Goal: Information Seeking & Learning: Learn about a topic

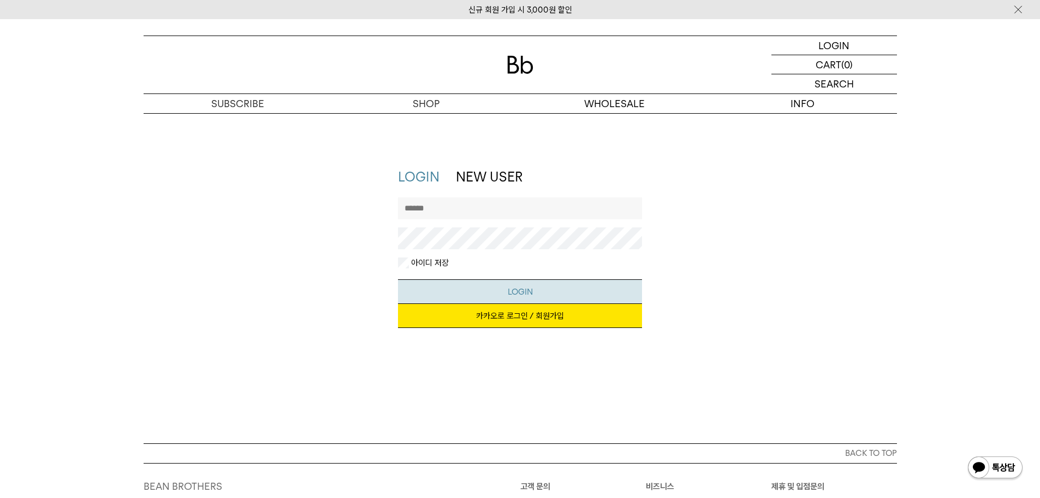
type input "**********"
click at [536, 289] on button "LOGIN" at bounding box center [520, 291] width 244 height 25
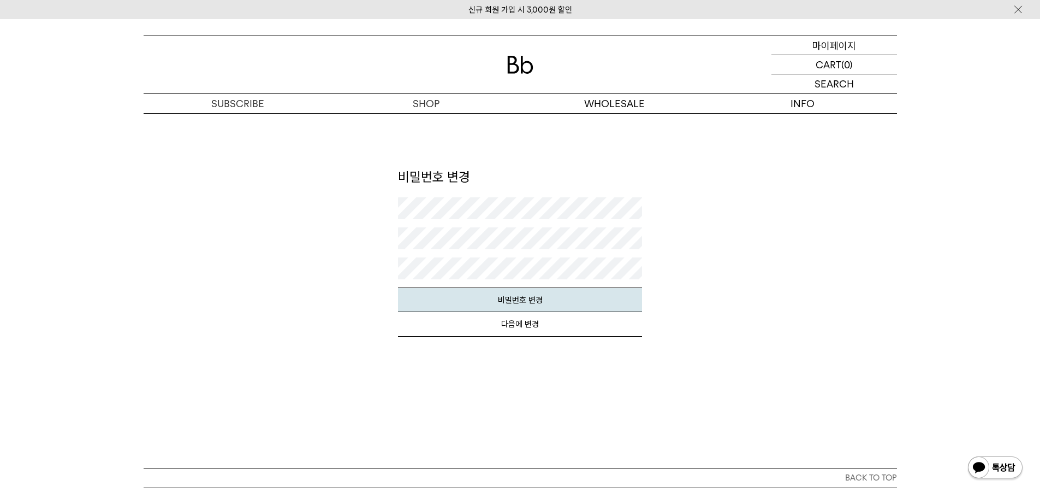
click at [863, 55] on link "MYPAGE 마이페이지" at bounding box center [835, 45] width 126 height 19
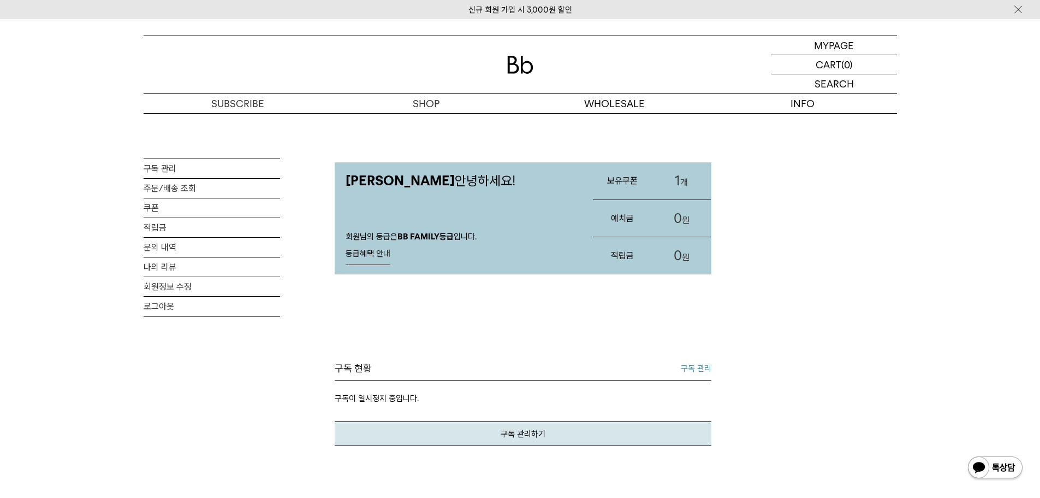
click at [675, 182] on span "1" at bounding box center [677, 181] width 5 height 16
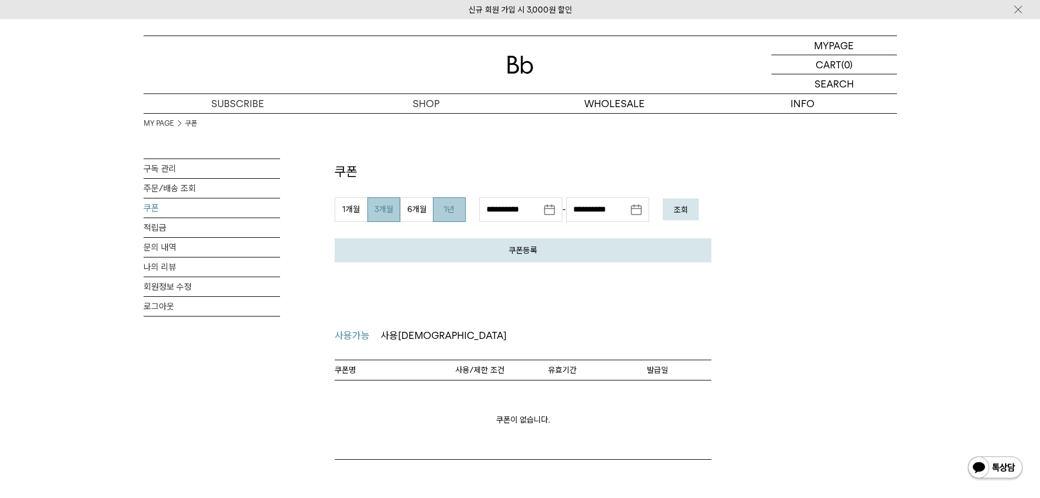
click at [459, 205] on button "1년" at bounding box center [449, 209] width 33 height 25
type input "**********"
click at [692, 220] on button "조회" at bounding box center [681, 209] width 36 height 22
click at [411, 319] on div "쿠폰 쿠폰등록 발급 받으신 쿠폰 인증 번호를 아래에 입력해주세요. (8자리 ~ 12자리) 취소 등록 1개월 3개월 1년 0" at bounding box center [523, 310] width 377 height 297
click at [403, 337] on span "사용[DEMOGRAPHIC_DATA]" at bounding box center [444, 334] width 126 height 11
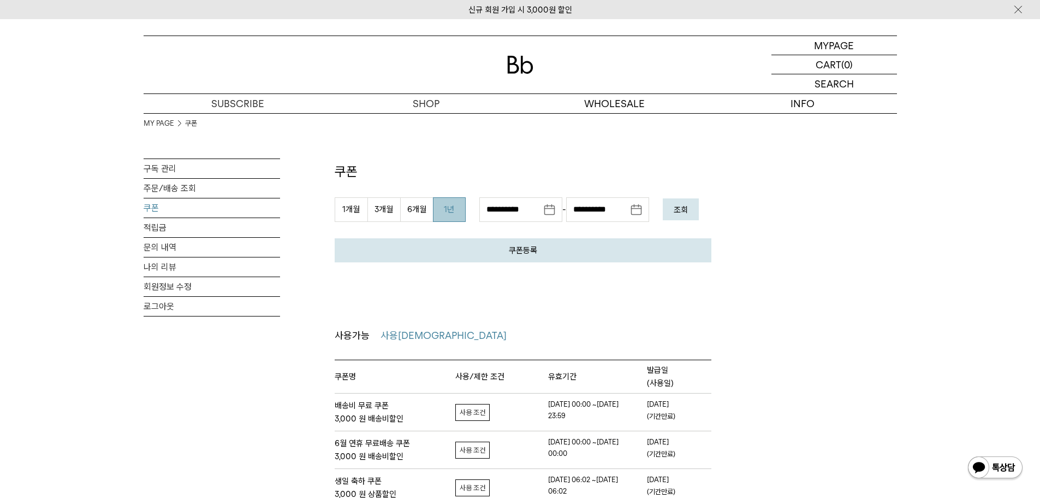
click at [479, 323] on div "쿠폰 쿠폰등록 발급 받으신 쿠폰 인증 번호를 아래에 입력해주세요. (8자리 ~ 12자리) 취소 등록 1개월 3개월 1년 3" at bounding box center [523, 334] width 377 height 344
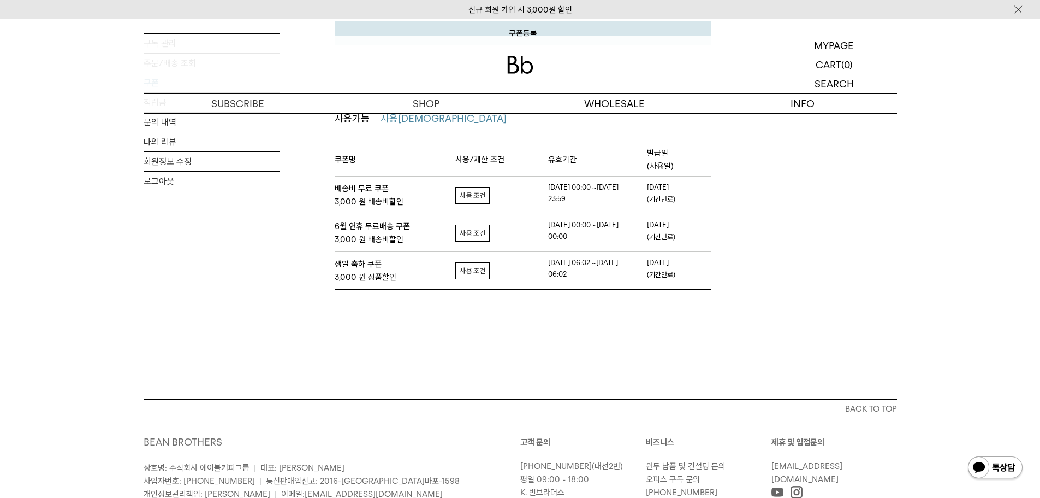
scroll to position [218, 0]
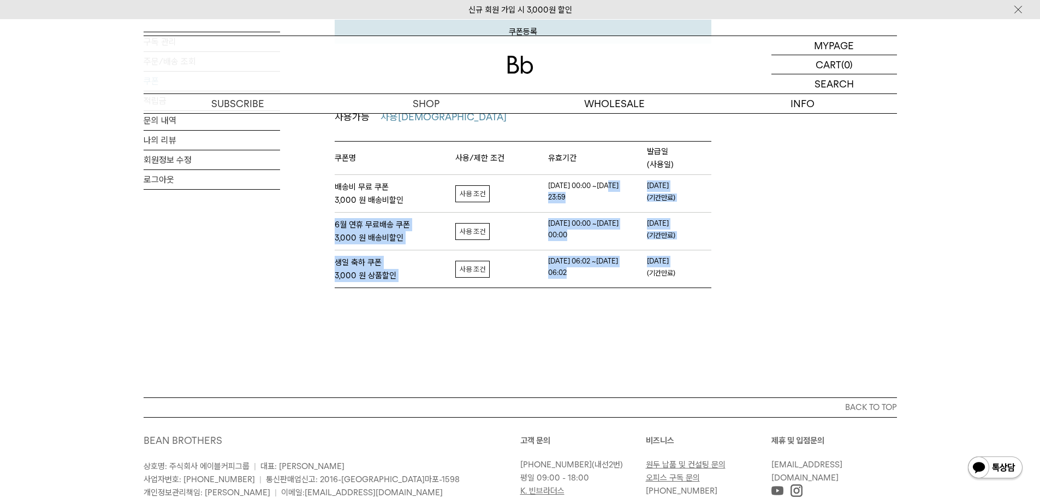
drag, startPoint x: 713, startPoint y: 270, endPoint x: 632, endPoint y: 187, distance: 115.5
click at [612, 184] on div "MY PAGE 쿠폰 구독 관리 주문/배송 조회 쿠폰 적립금 문의 내역 나의 리뷰 회원정보 수정 로그아웃 쿠폰 쿠폰등록 발급 받으신 쿠폰 인증 …" at bounding box center [521, 91] width 754 height 393
click at [680, 196] on span "(기간만료)" at bounding box center [665, 197] width 36 height 11
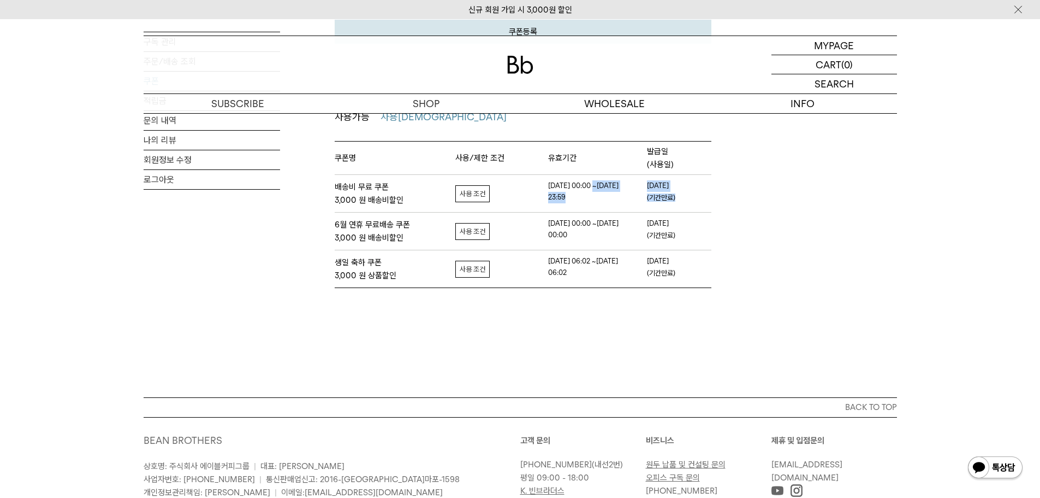
drag, startPoint x: 680, startPoint y: 195, endPoint x: 564, endPoint y: 177, distance: 117.1
click at [565, 177] on tr "배송비 무료 쿠폰 3,000 원 배송비할인 자세히보기 사용가능조건 보기 사용범위 PC+모바일" at bounding box center [523, 193] width 377 height 38
click at [564, 178] on tr "배송비 무료 쿠폰 3,000 원 배송비할인 자세히보기 사용가능조건 보기 사용범위 PC+모바일" at bounding box center [523, 193] width 377 height 38
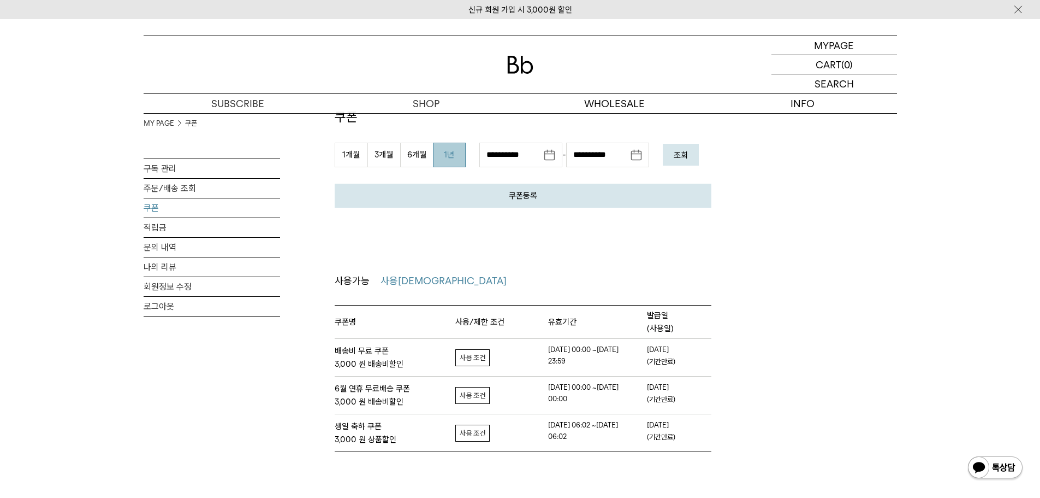
scroll to position [0, 0]
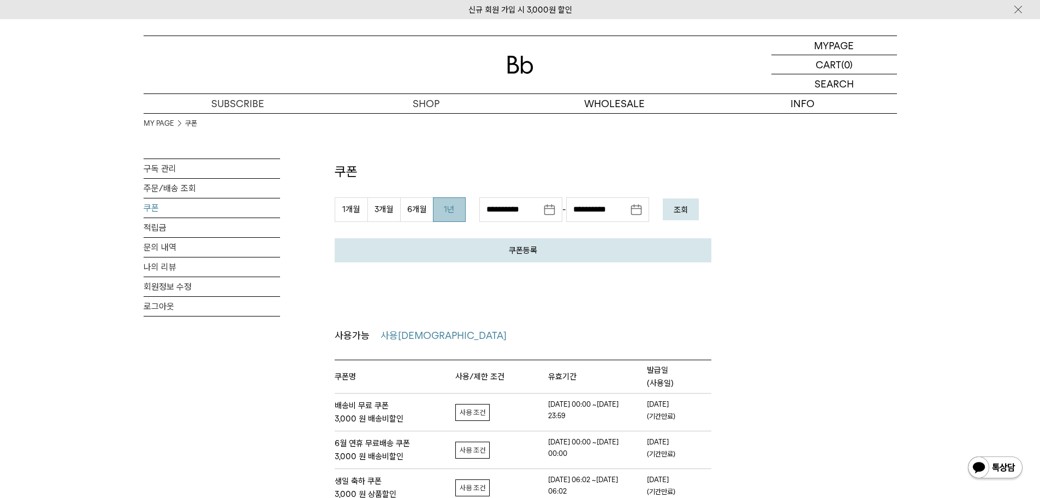
click at [362, 330] on span "사용가능" at bounding box center [352, 334] width 35 height 11
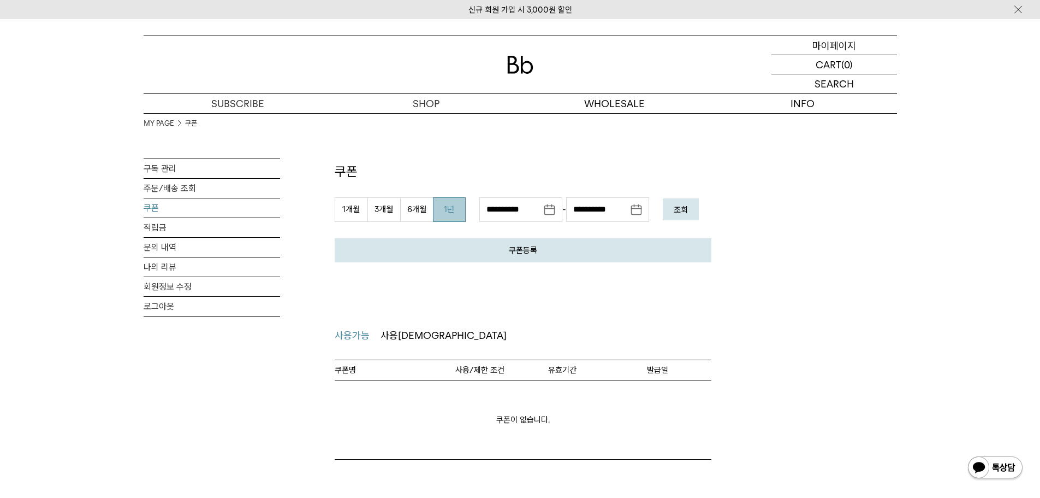
click at [823, 46] on p "마이페이지" at bounding box center [835, 45] width 44 height 19
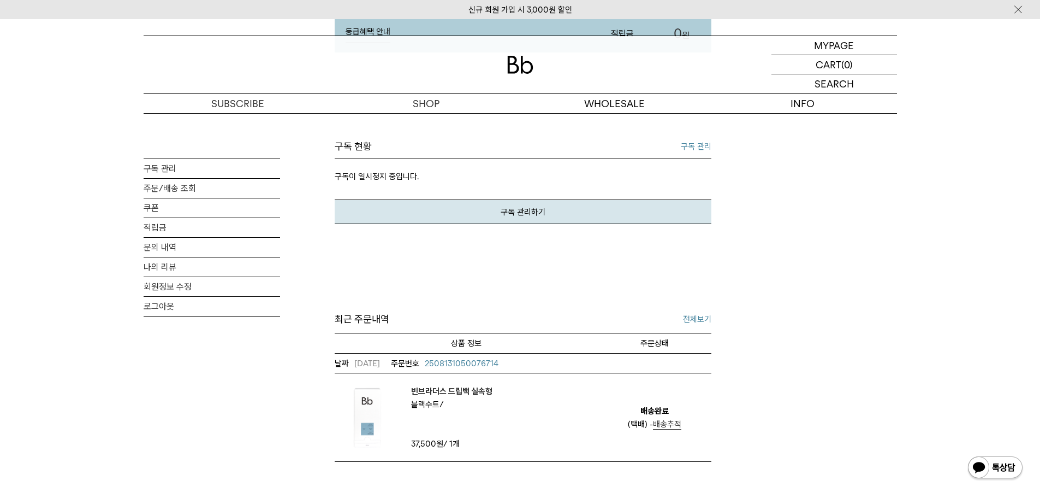
scroll to position [273, 0]
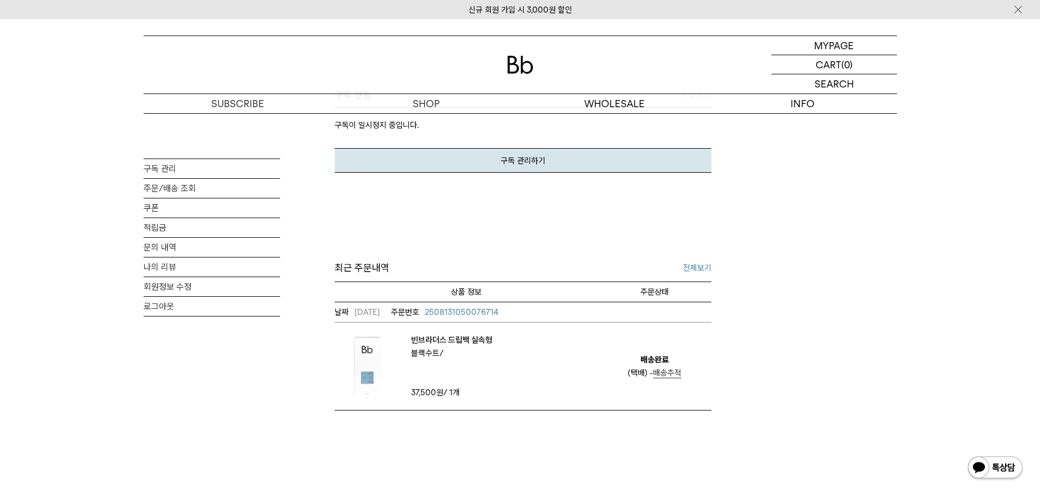
click at [664, 376] on span "배송추적" at bounding box center [667, 373] width 28 height 10
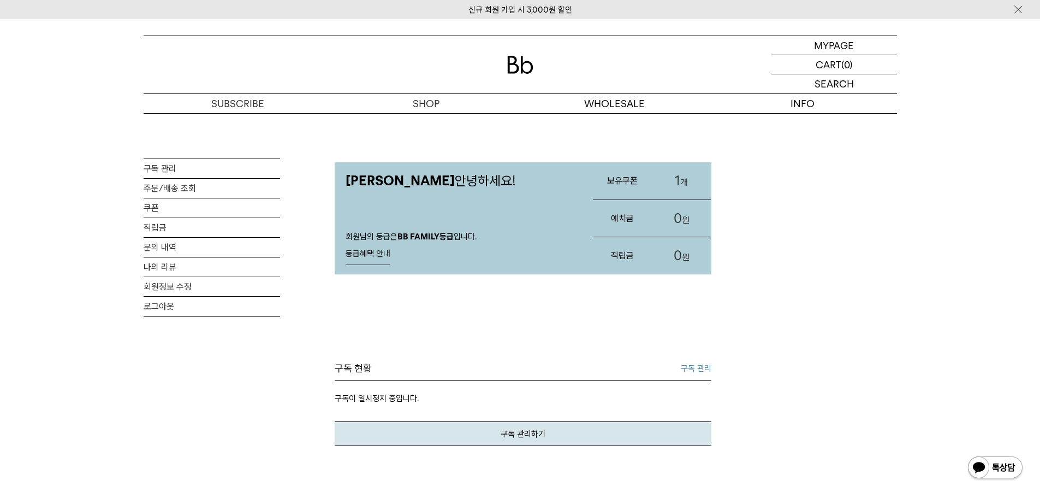
click at [371, 257] on link "등급혜택 안내" at bounding box center [368, 254] width 45 height 22
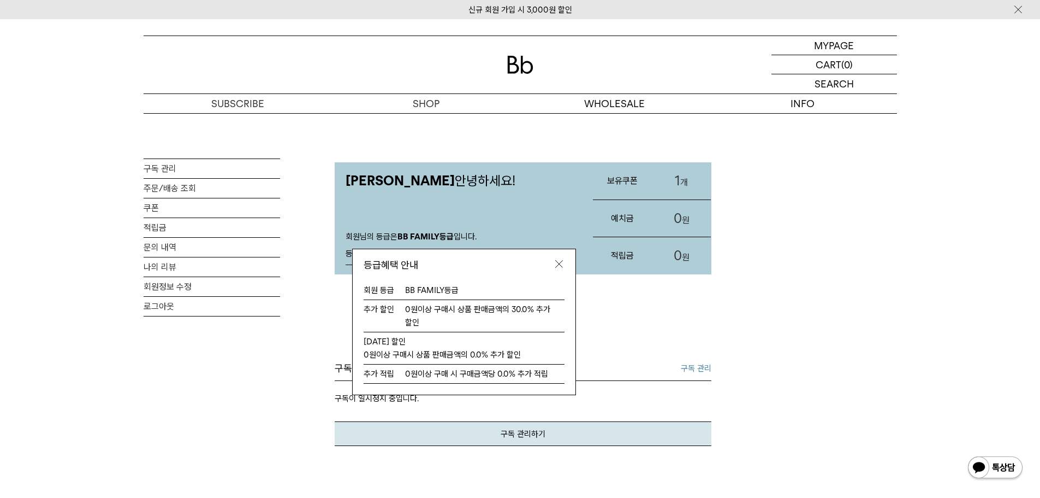
click at [566, 265] on link at bounding box center [559, 265] width 33 height 32
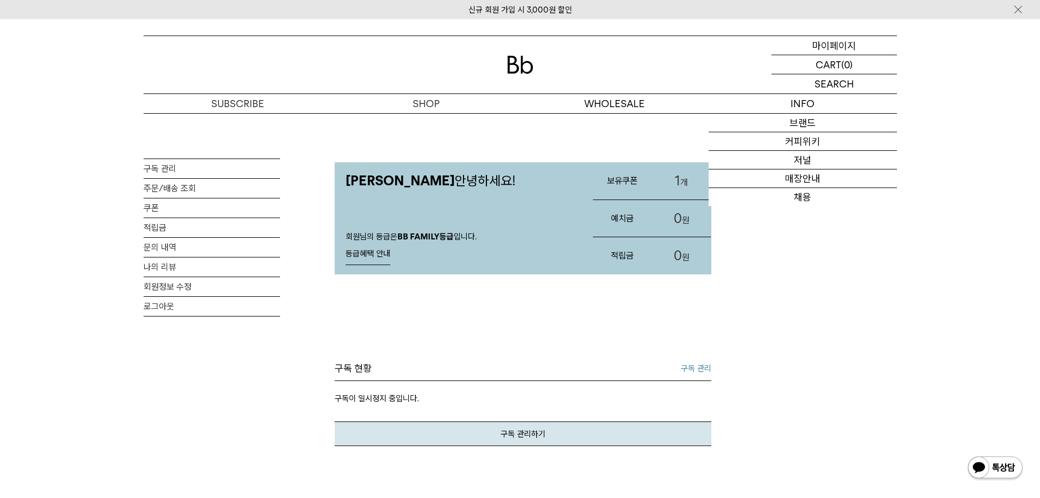
click at [843, 40] on p "마이페이지" at bounding box center [835, 45] width 44 height 19
click at [681, 176] on link "1 개" at bounding box center [681, 180] width 59 height 37
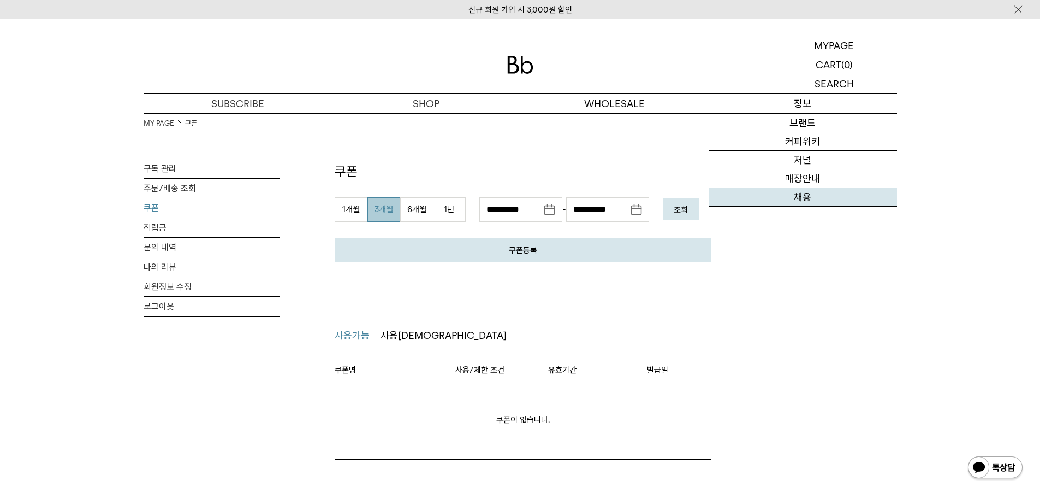
click at [800, 194] on link "채용" at bounding box center [803, 197] width 188 height 19
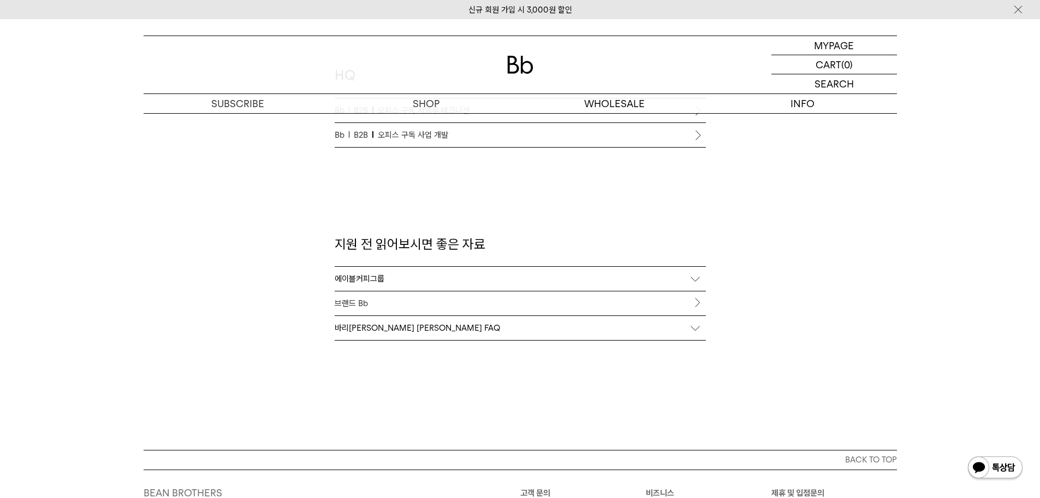
scroll to position [1092, 0]
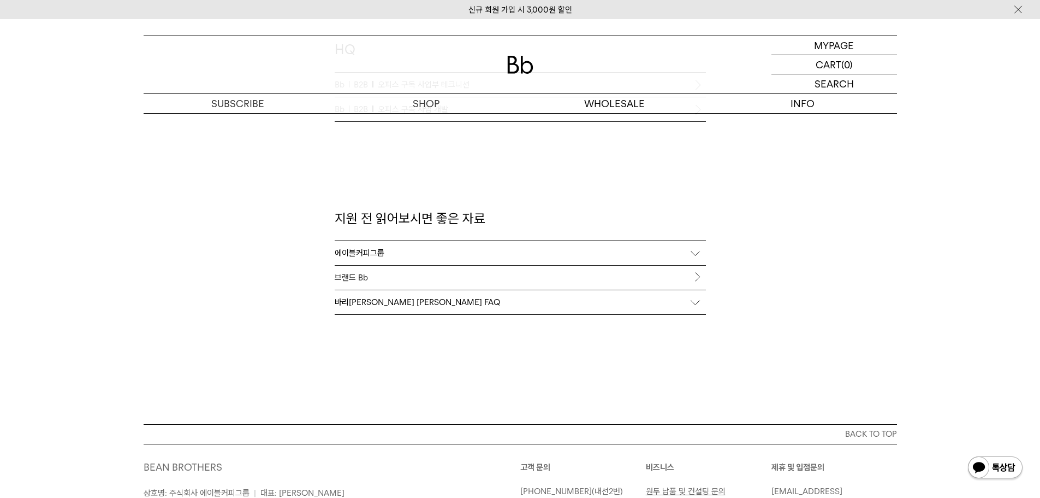
click at [429, 255] on div "에이블커피그룹" at bounding box center [520, 253] width 371 height 24
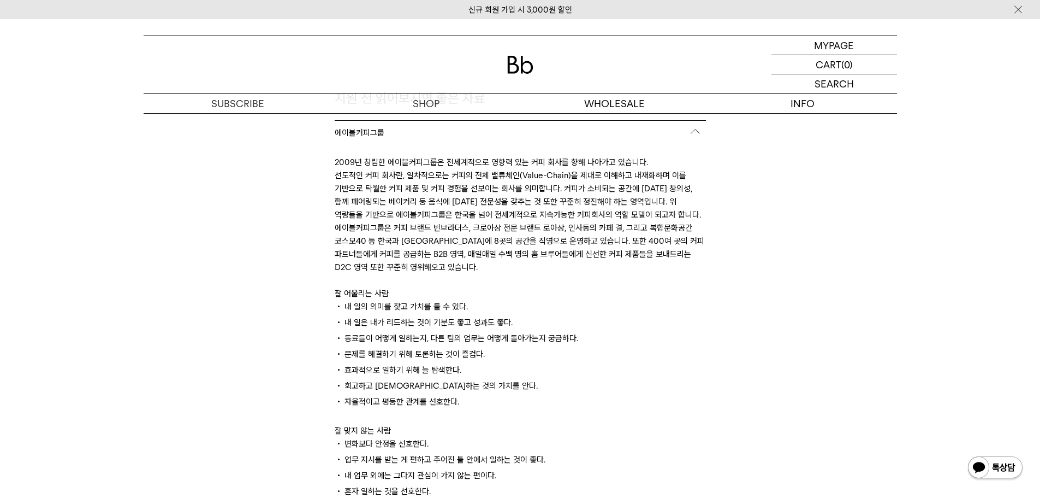
scroll to position [1311, 0]
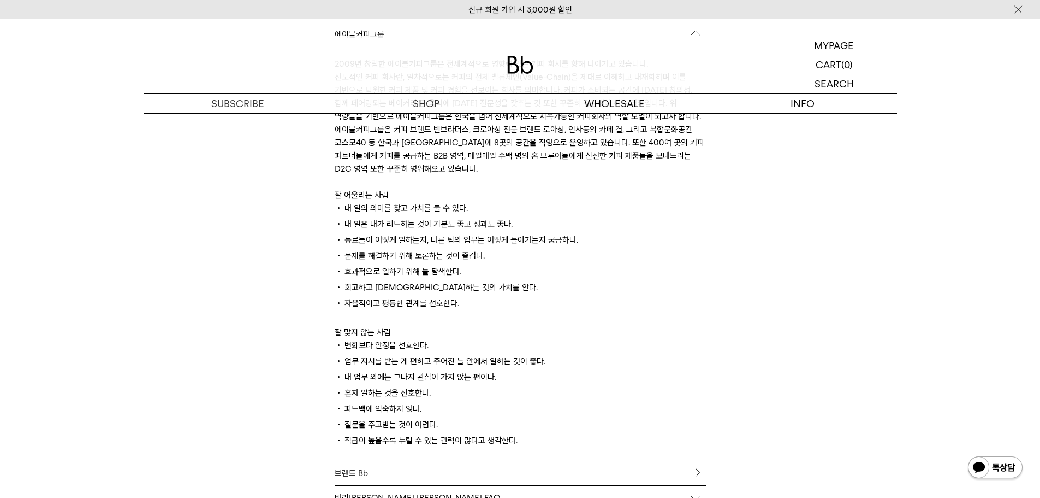
click at [518, 277] on p "효과적으로 일하기 위해 늘 탐색한다." at bounding box center [520, 273] width 371 height 16
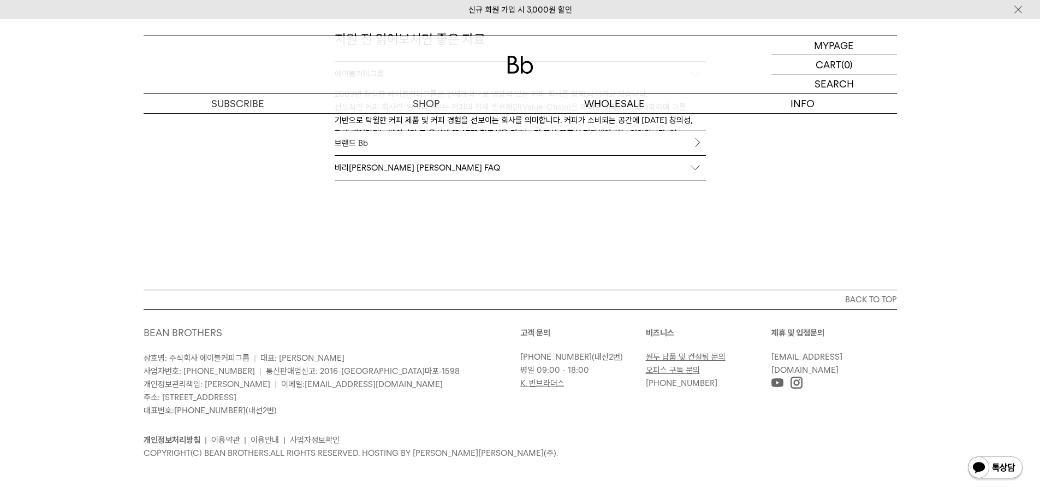
scroll to position [1227, 0]
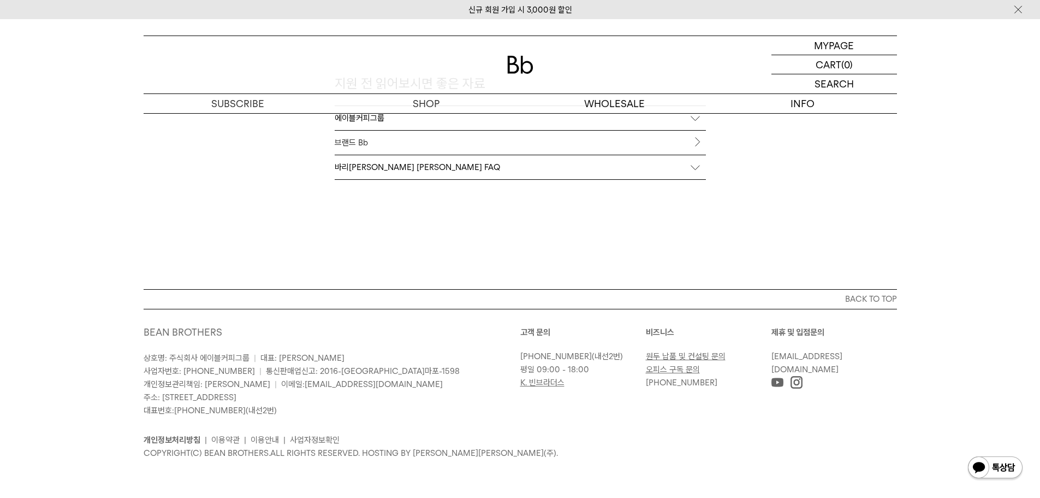
click at [429, 128] on div "에이블커피그룹" at bounding box center [520, 118] width 371 height 24
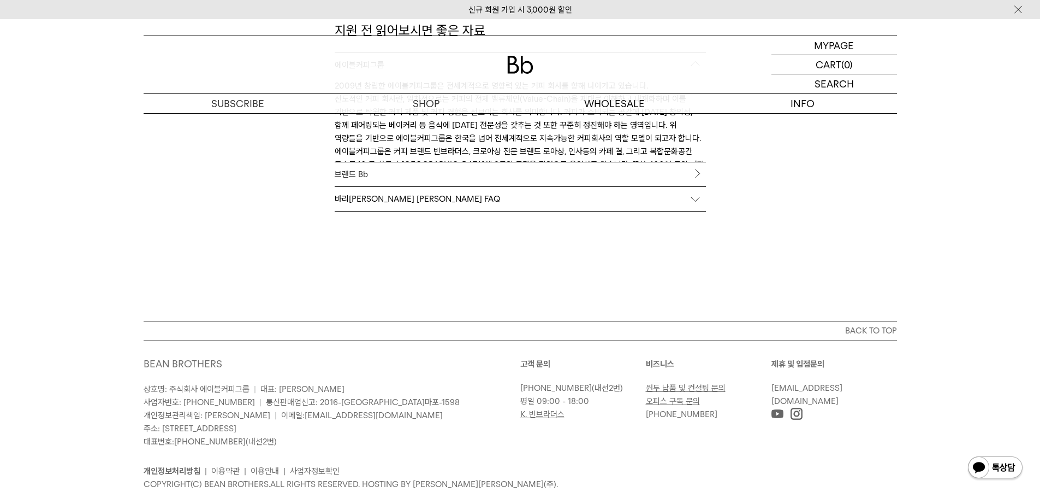
scroll to position [1311, 0]
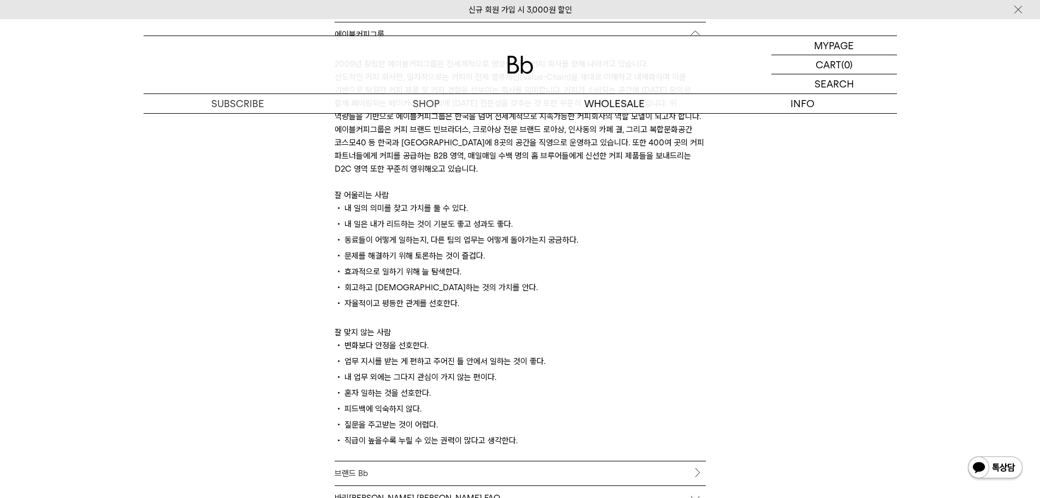
click at [441, 222] on p "내 일은 내가 리드하는 것이 기분도 좋고 성과도 좋다." at bounding box center [520, 225] width 371 height 16
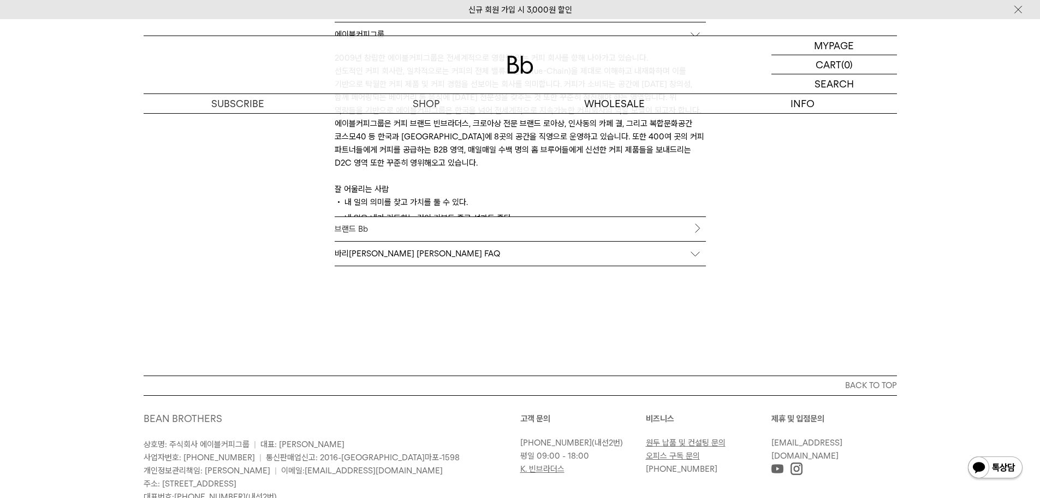
scroll to position [1227, 0]
